Goal: Transaction & Acquisition: Purchase product/service

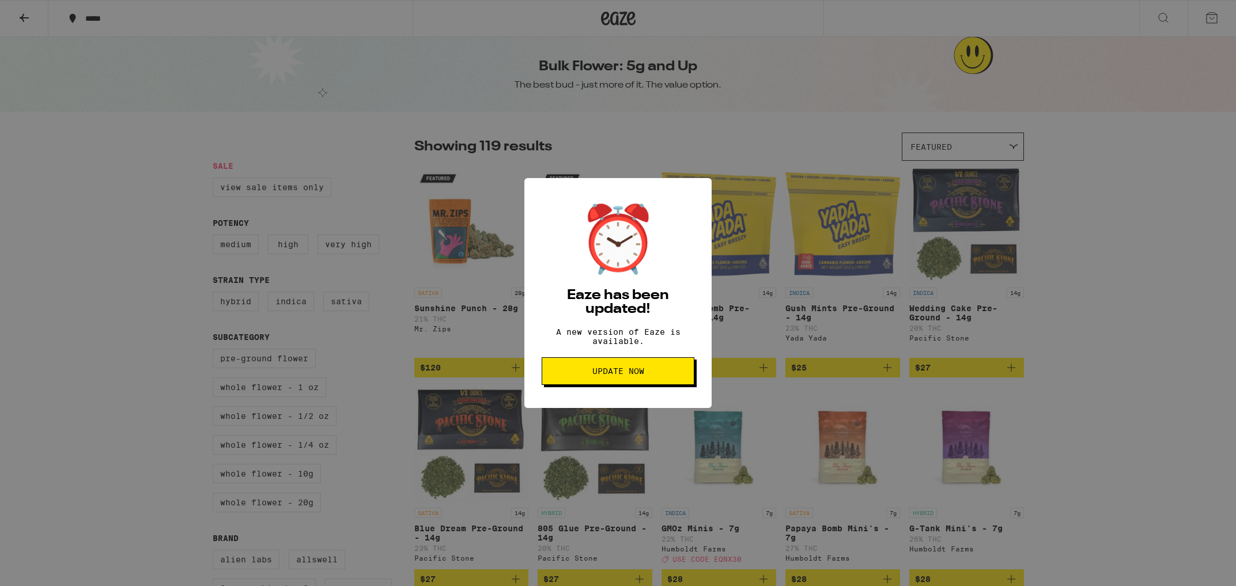
click at [587, 375] on span "Update Now" at bounding box center [618, 371] width 133 height 8
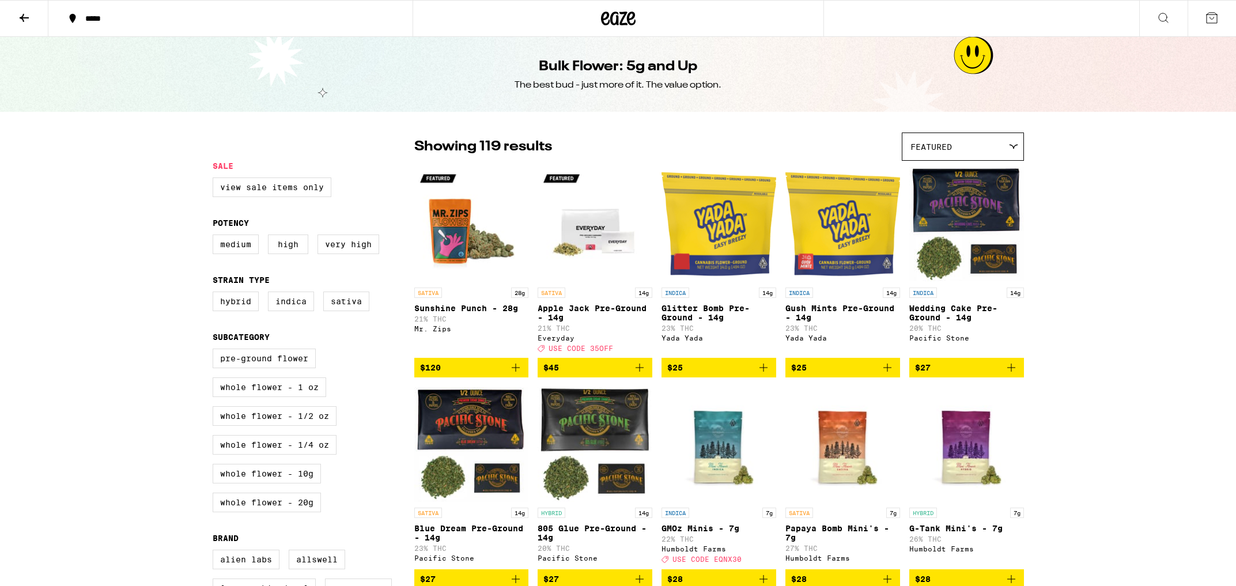
click at [25, 22] on icon at bounding box center [24, 18] width 14 height 14
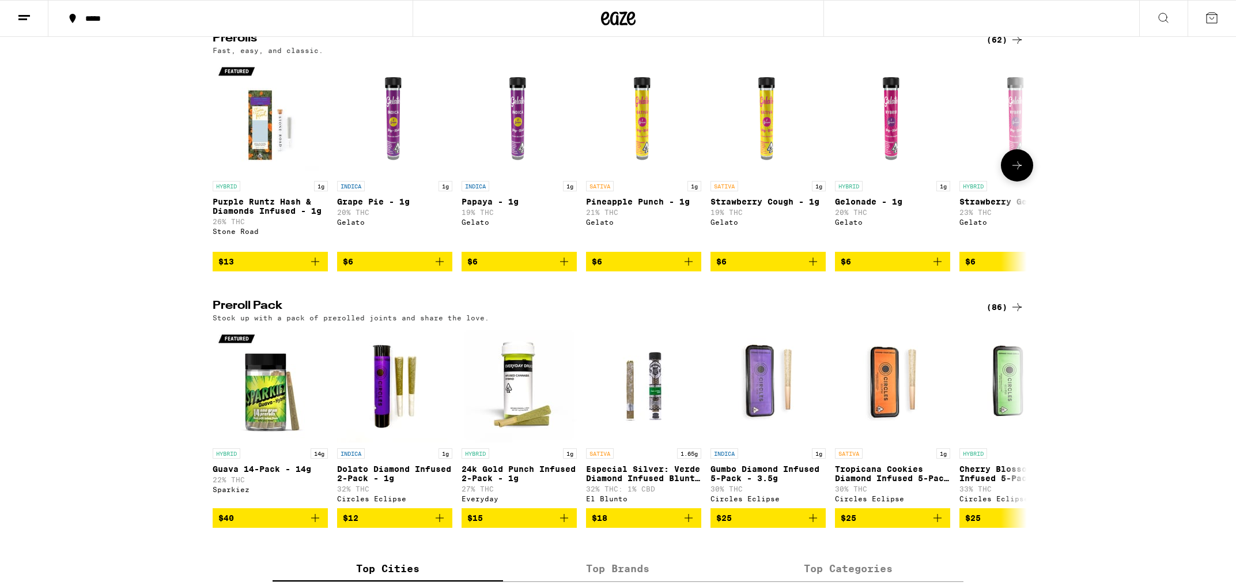
scroll to position [651, 0]
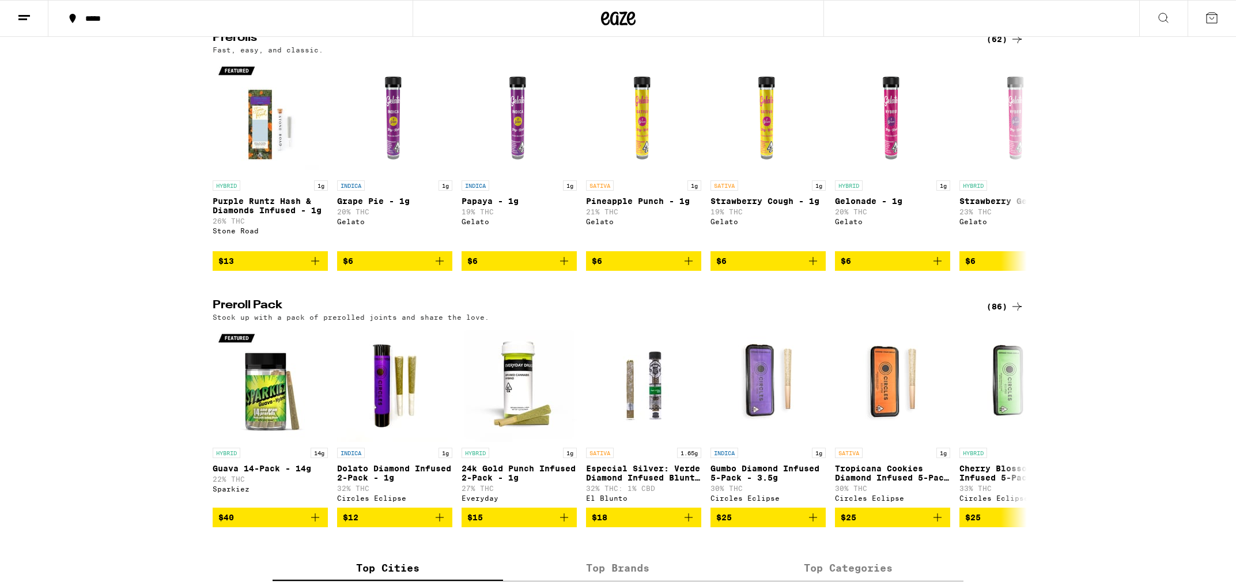
click at [999, 314] on div "(86)" at bounding box center [1005, 307] width 37 height 14
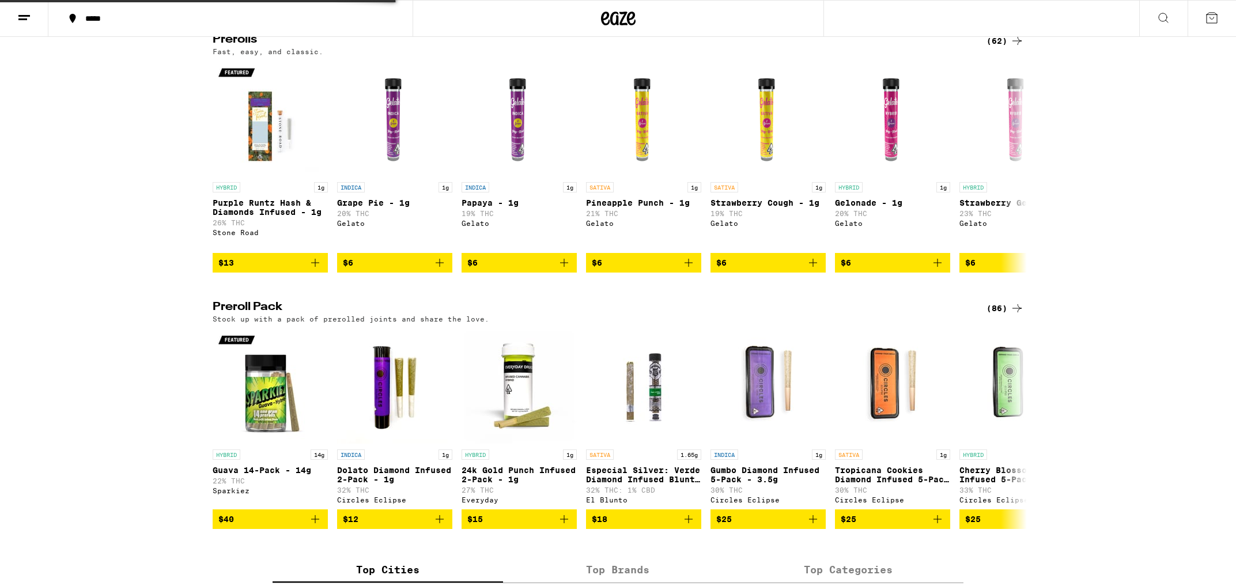
scroll to position [649, 0]
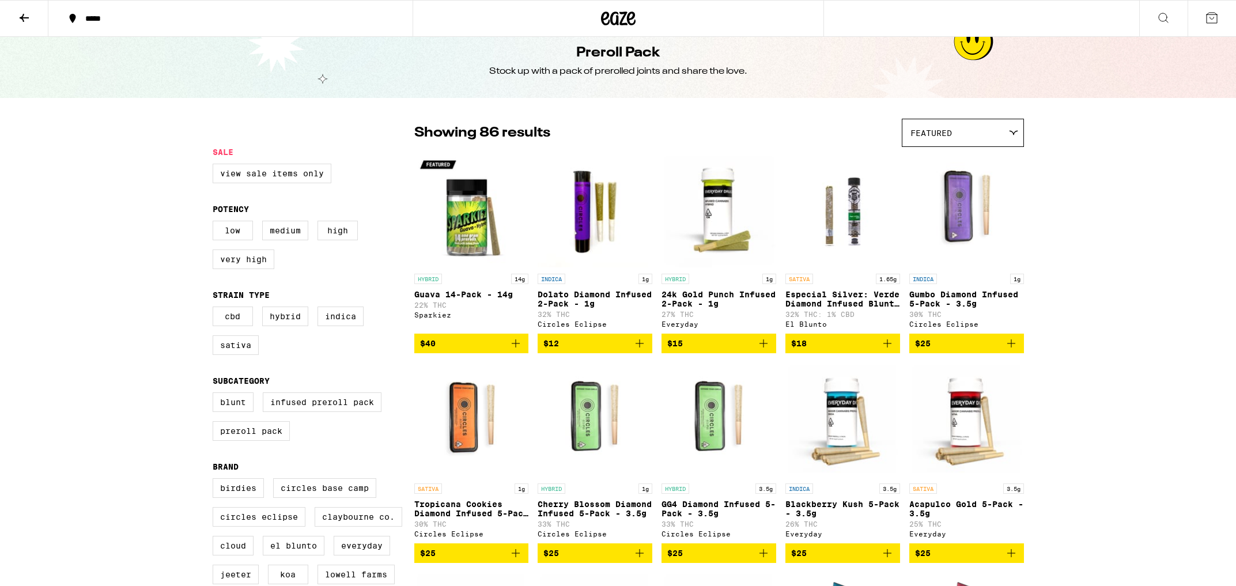
click at [26, 18] on icon at bounding box center [24, 18] width 14 height 14
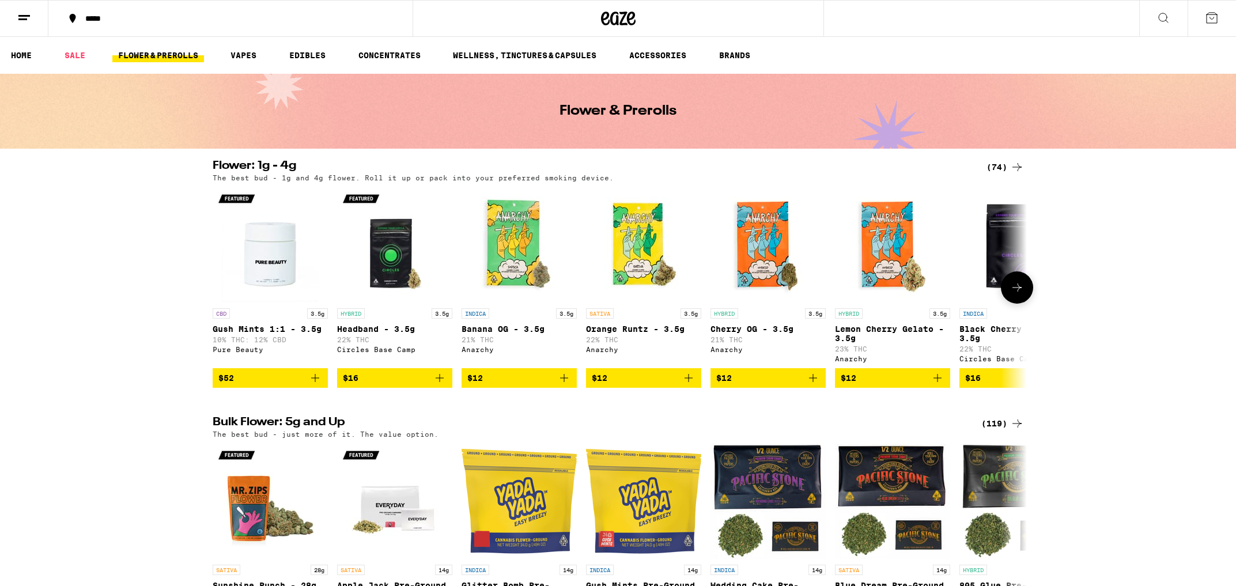
click at [1020, 290] on icon at bounding box center [1017, 288] width 14 height 14
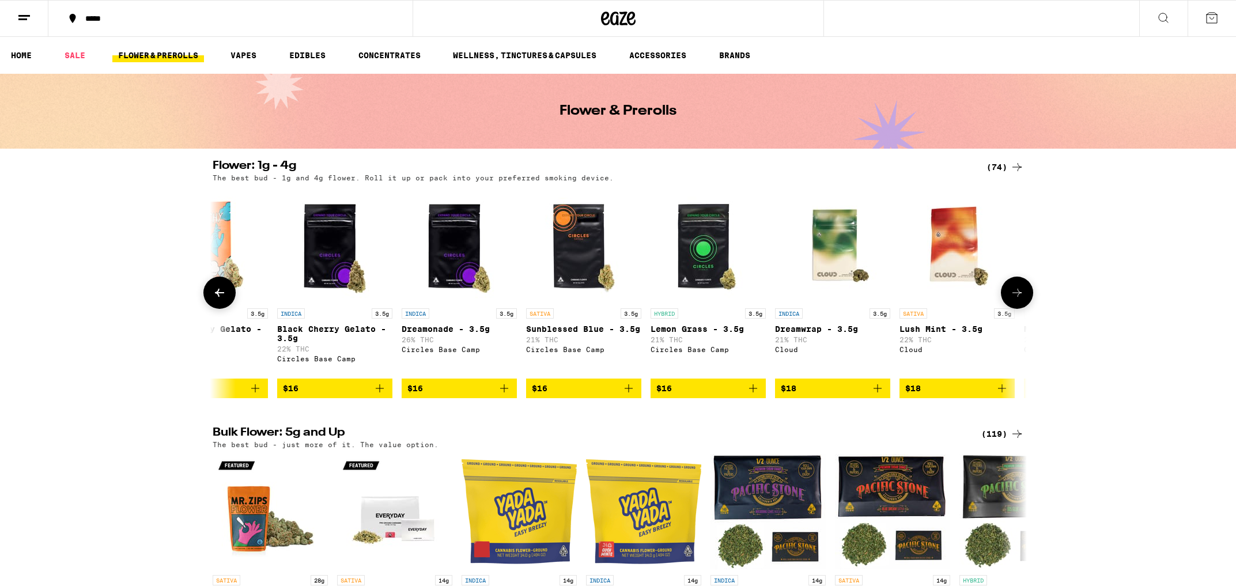
scroll to position [0, 686]
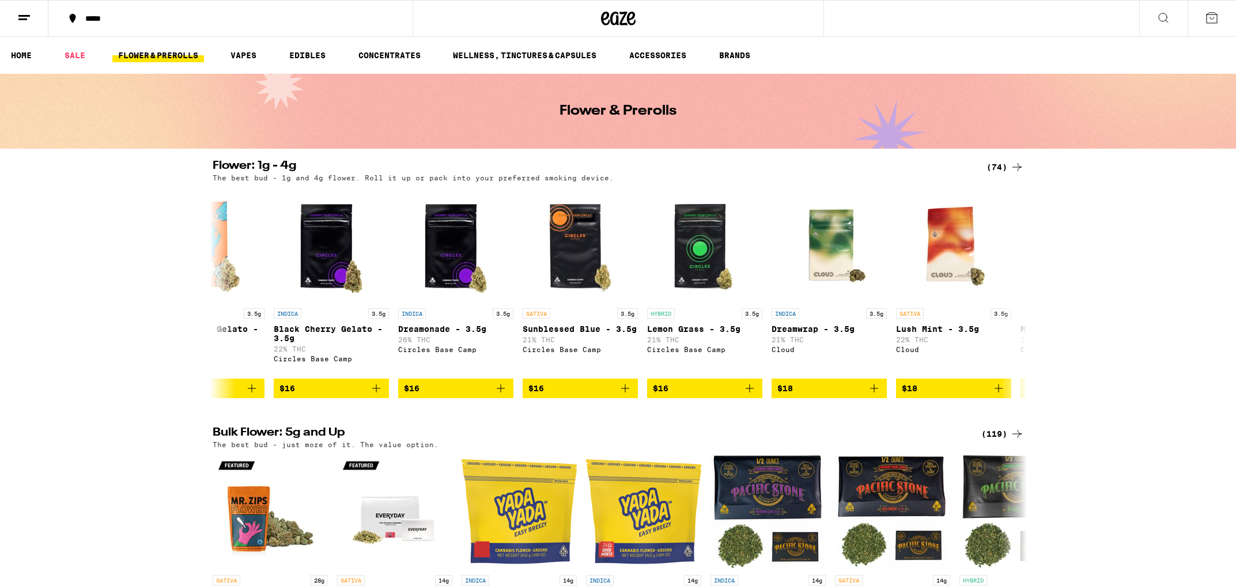
click at [994, 168] on div "(74)" at bounding box center [1005, 167] width 37 height 14
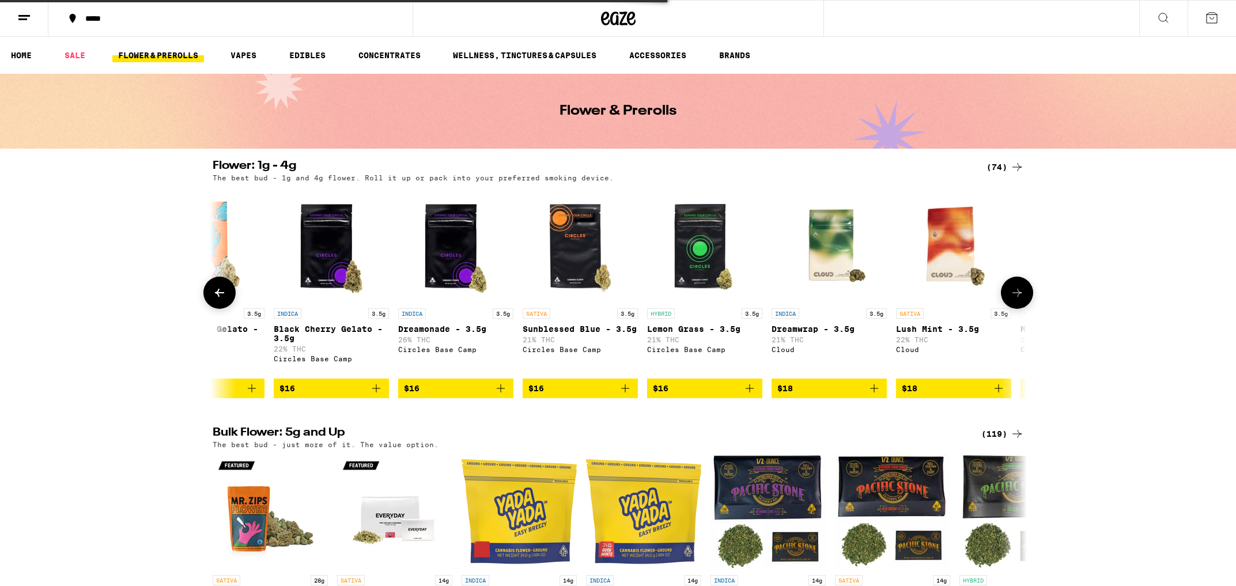
scroll to position [11, 0]
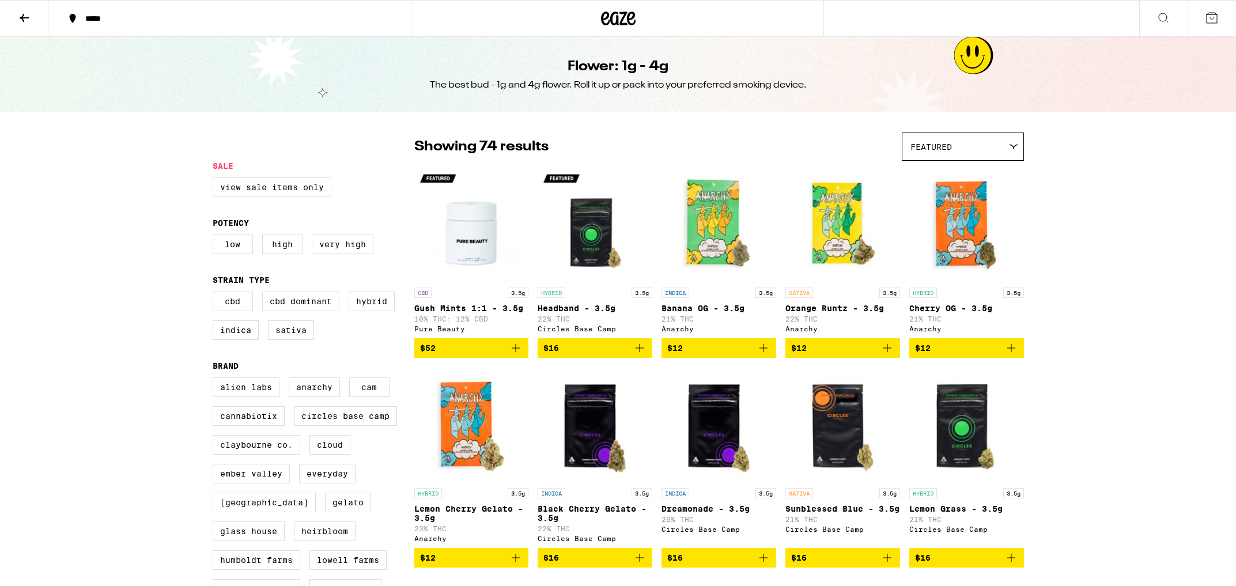
click at [26, 16] on icon at bounding box center [24, 18] width 14 height 14
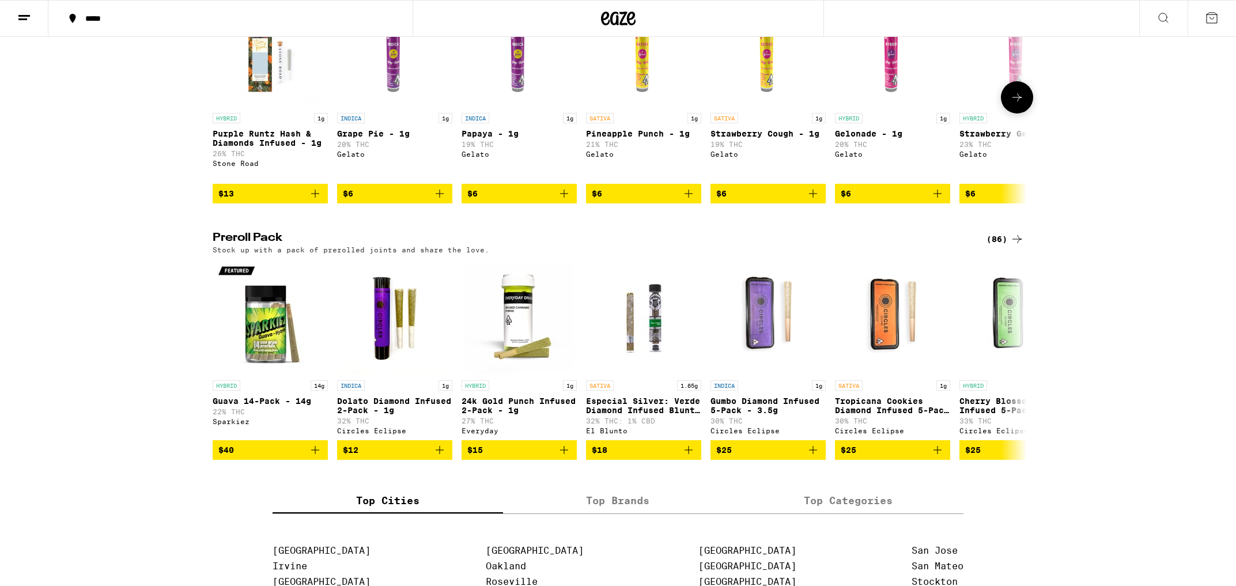
scroll to position [720, 0]
